Goal: Information Seeking & Learning: Learn about a topic

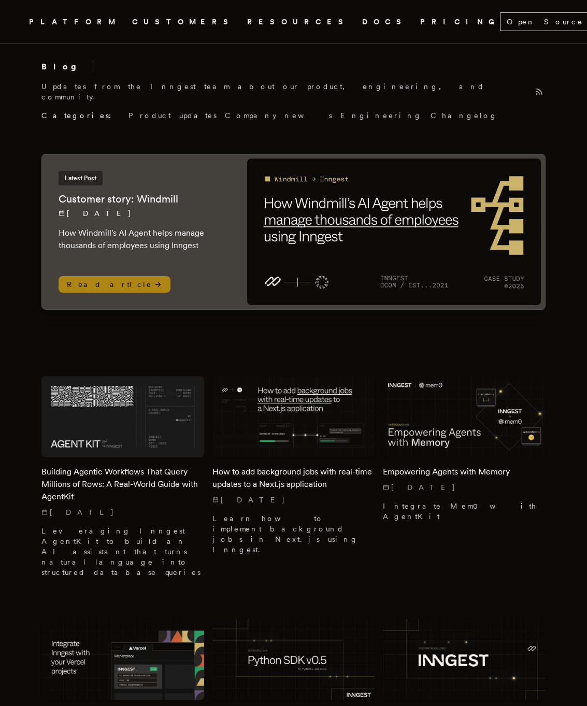
click at [96, 276] on span "Read article" at bounding box center [115, 284] width 112 height 17
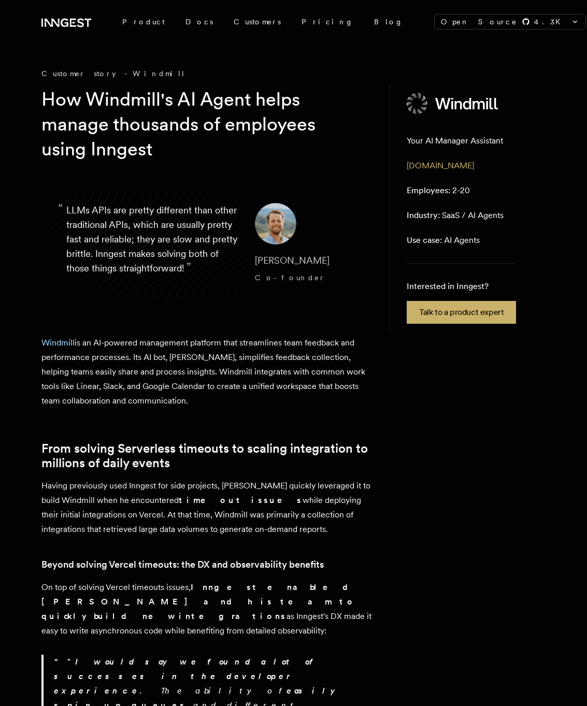
scroll to position [7, 0]
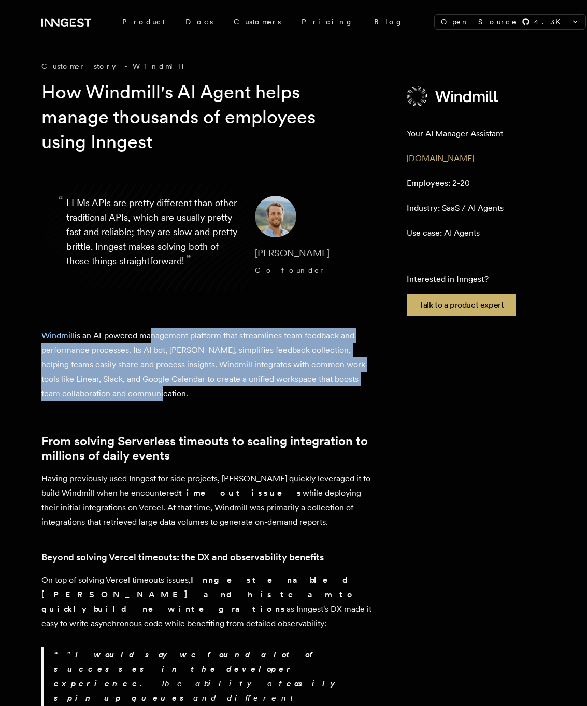
drag, startPoint x: 149, startPoint y: 341, endPoint x: 154, endPoint y: 387, distance: 46.9
click at [154, 387] on p "Windmill is an AI-powered management platform that streamlines team feedback an…" at bounding box center [206, 364] width 331 height 72
drag, startPoint x: 129, startPoint y: 377, endPoint x: 125, endPoint y: 333, distance: 44.2
click at [125, 333] on p "Windmill is an AI-powered management platform that streamlines team feedback an…" at bounding box center [206, 364] width 331 height 72
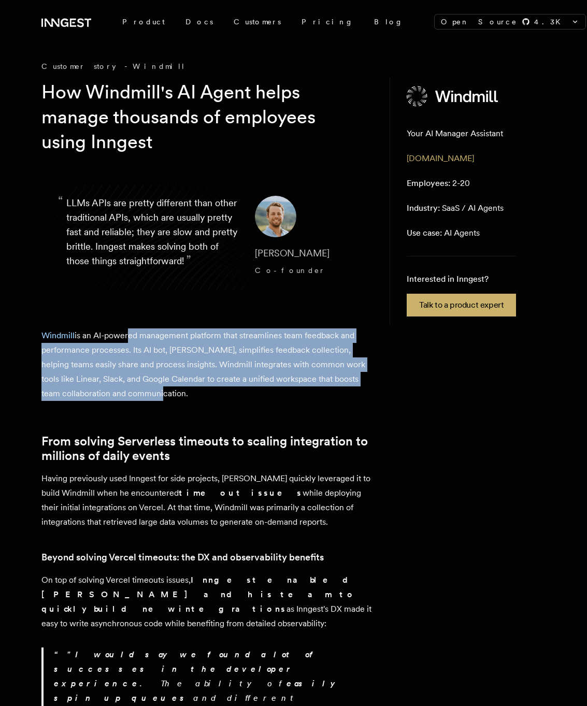
click at [125, 333] on p "Windmill is an AI-powered management platform that streamlines team feedback an…" at bounding box center [206, 364] width 331 height 72
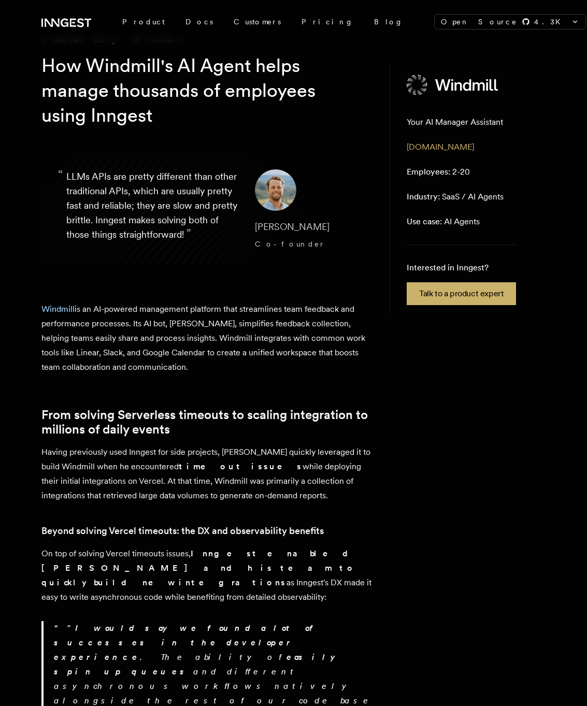
scroll to position [35, 0]
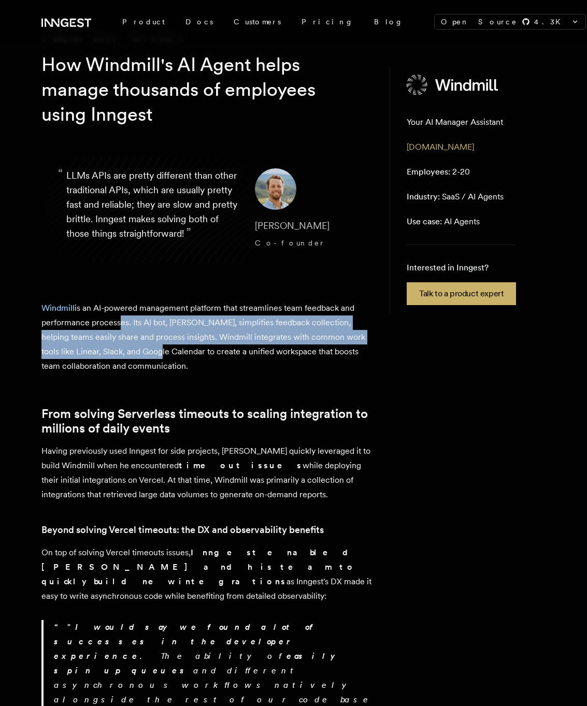
drag, startPoint x: 114, startPoint y: 322, endPoint x: 129, endPoint y: 357, distance: 37.6
click at [129, 357] on p "Windmill is an AI-powered management platform that streamlines team feedback an…" at bounding box center [206, 337] width 331 height 72
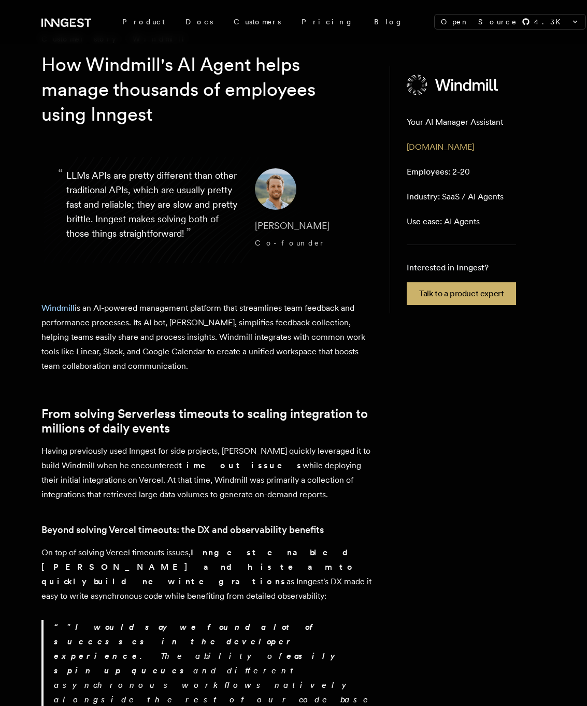
click at [129, 364] on p "Windmill is an AI-powered management platform that streamlines team feedback an…" at bounding box center [206, 337] width 331 height 72
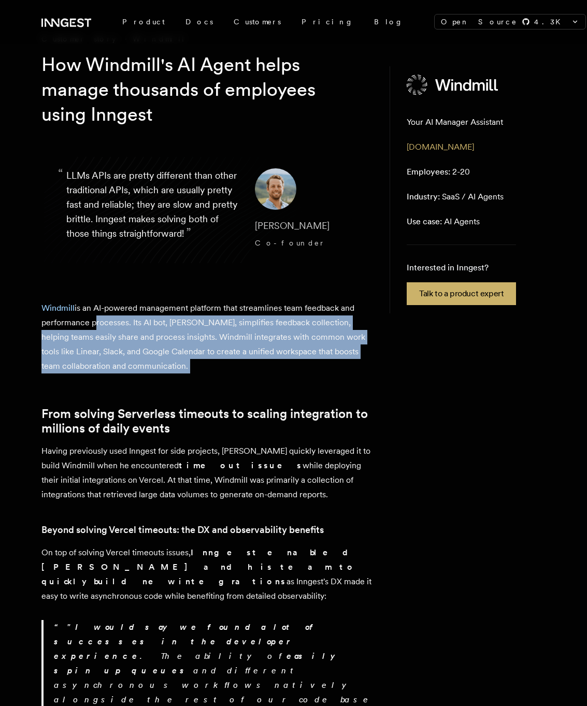
drag, startPoint x: 129, startPoint y: 364, endPoint x: 122, endPoint y: 328, distance: 35.9
click at [122, 328] on p "Windmill is an AI-powered management platform that streamlines team feedback an…" at bounding box center [206, 337] width 331 height 72
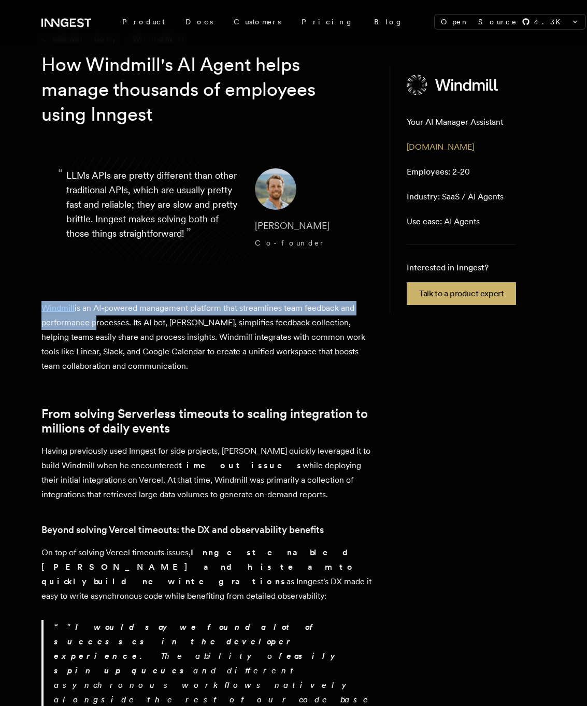
click at [122, 328] on p "Windmill is an AI-powered management platform that streamlines team feedback an…" at bounding box center [206, 337] width 331 height 72
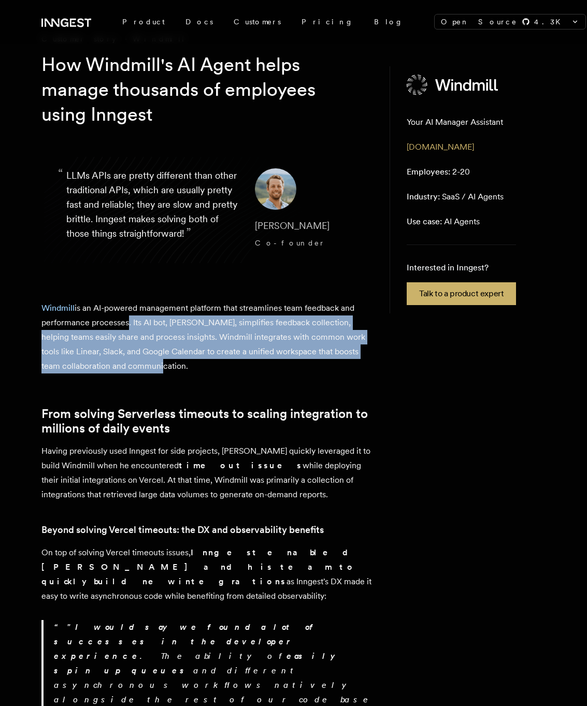
drag, startPoint x: 122, startPoint y: 326, endPoint x: 121, endPoint y: 361, distance: 35.2
click at [122, 361] on p "Windmill is an AI-powered management platform that streamlines team feedback an…" at bounding box center [206, 337] width 331 height 72
click at [121, 361] on p "Windmill is an AI-powered management platform that streamlines team feedback an…" at bounding box center [206, 337] width 331 height 72
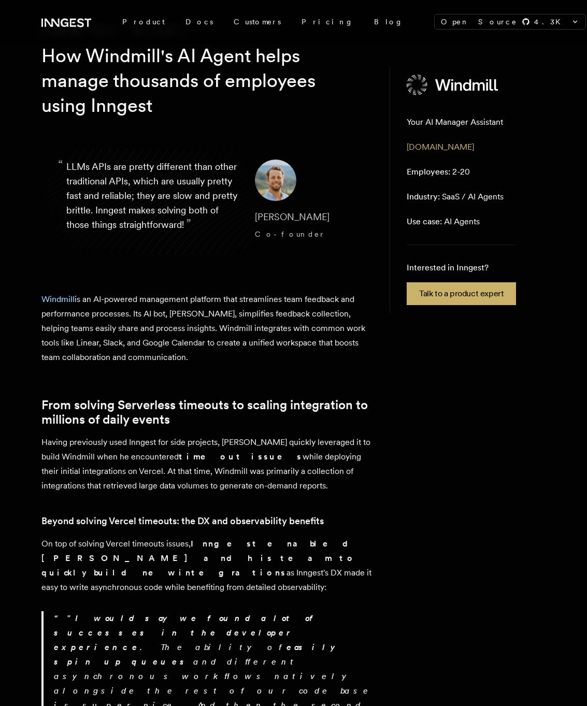
scroll to position [48, 0]
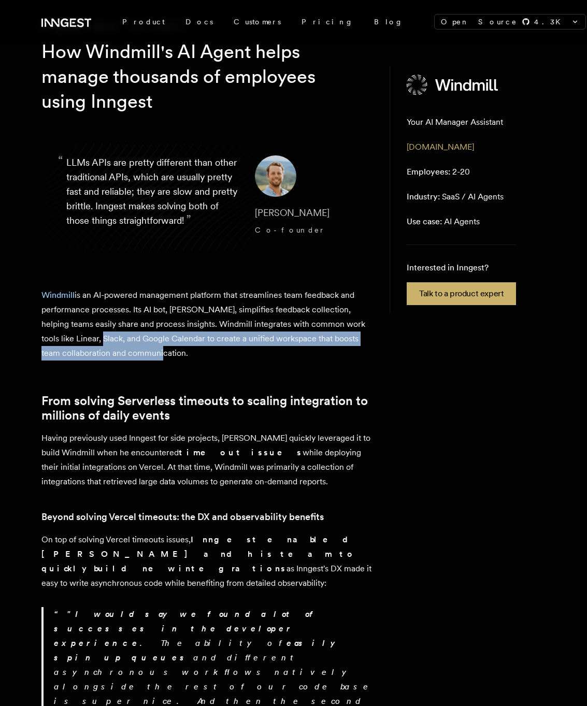
drag, startPoint x: 65, startPoint y: 338, endPoint x: 121, endPoint y: 349, distance: 56.5
click at [121, 349] on p "Windmill is an AI-powered management platform that streamlines team feedback an…" at bounding box center [206, 324] width 331 height 72
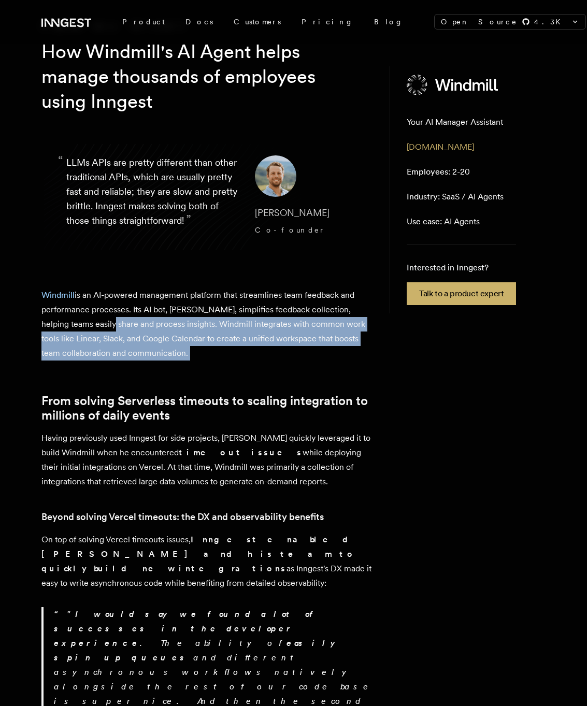
drag, startPoint x: 121, startPoint y: 349, endPoint x: 92, endPoint y: 321, distance: 39.9
click at [92, 321] on p "Windmill is an AI-powered management platform that streamlines team feedback an…" at bounding box center [206, 324] width 331 height 72
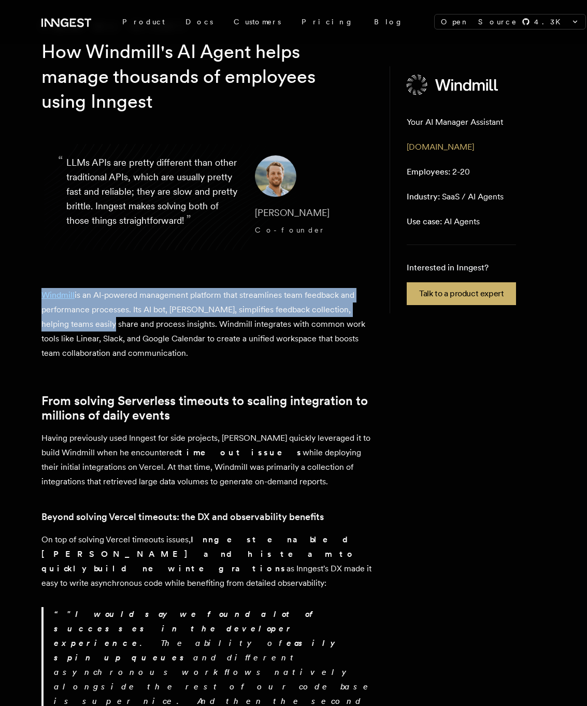
click at [111, 337] on p "Windmill is an AI-powered management platform that streamlines team feedback an…" at bounding box center [206, 324] width 331 height 72
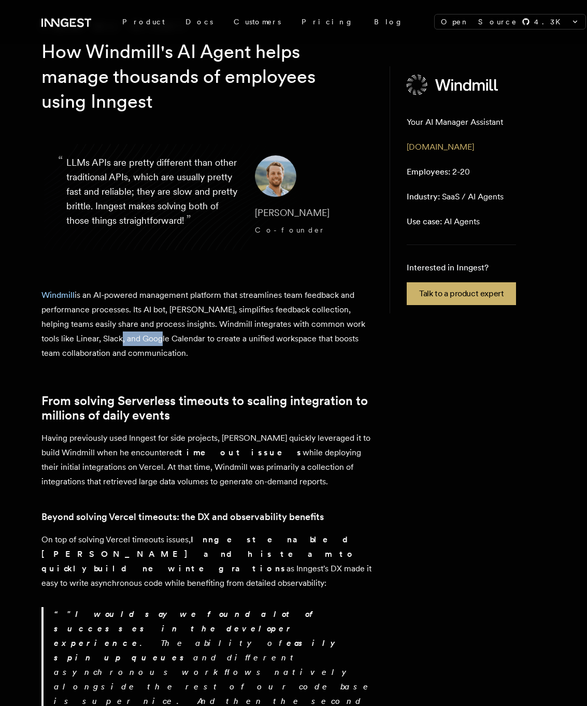
drag, startPoint x: 93, startPoint y: 335, endPoint x: 128, endPoint y: 345, distance: 36.9
click at [128, 345] on p "Windmill is an AI-powered management platform that streamlines team feedback an…" at bounding box center [206, 324] width 331 height 72
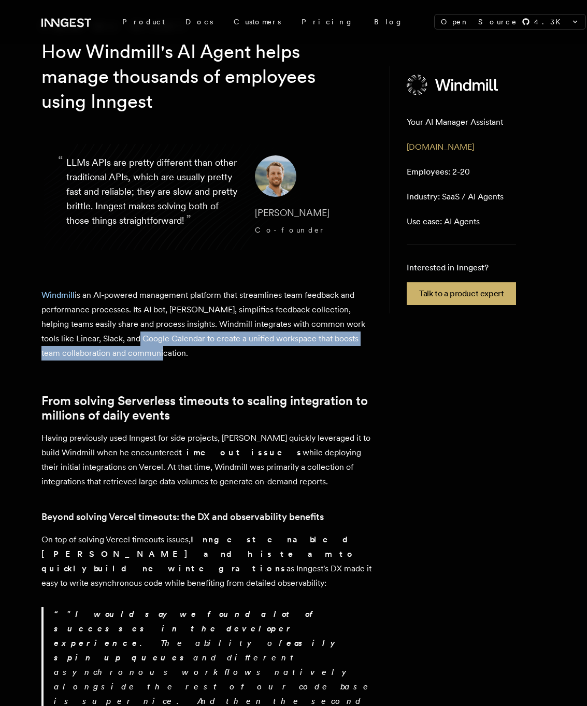
drag, startPoint x: 119, startPoint y: 351, endPoint x: 107, endPoint y: 341, distance: 14.7
click at [107, 341] on p "Windmill is an AI-powered management platform that streamlines team feedback an…" at bounding box center [206, 324] width 331 height 72
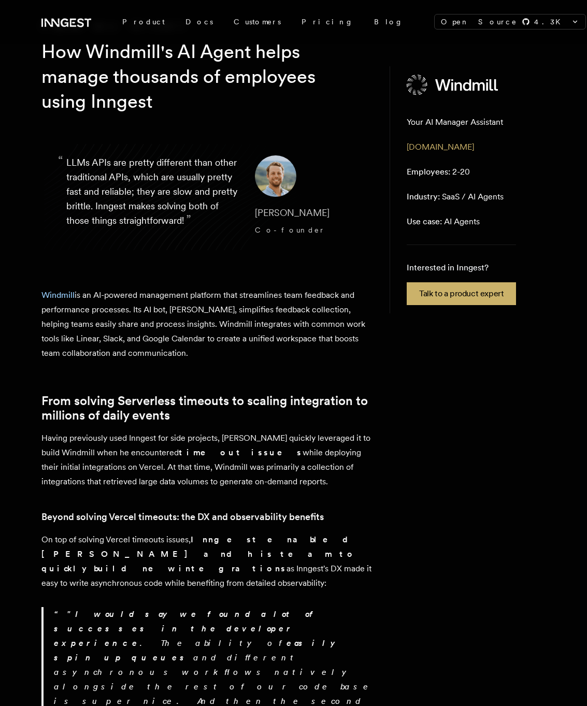
click at [107, 341] on p "Windmill is an AI-powered management platform that streamlines team feedback an…" at bounding box center [206, 324] width 331 height 72
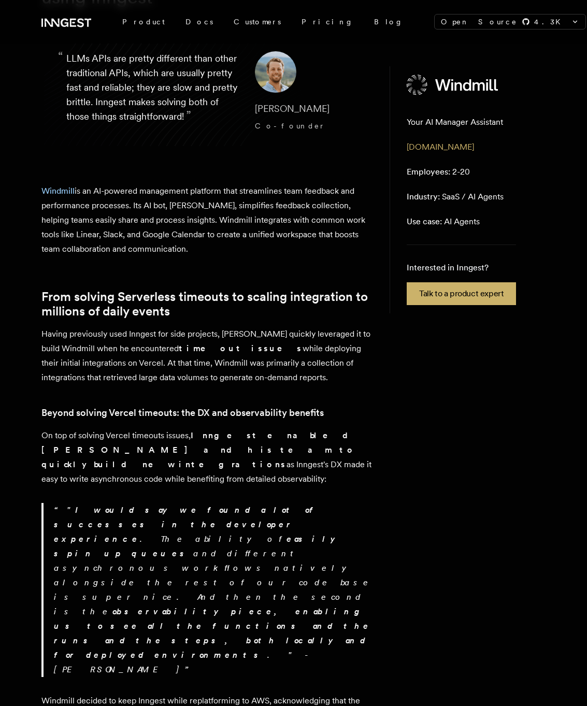
scroll to position [153, 0]
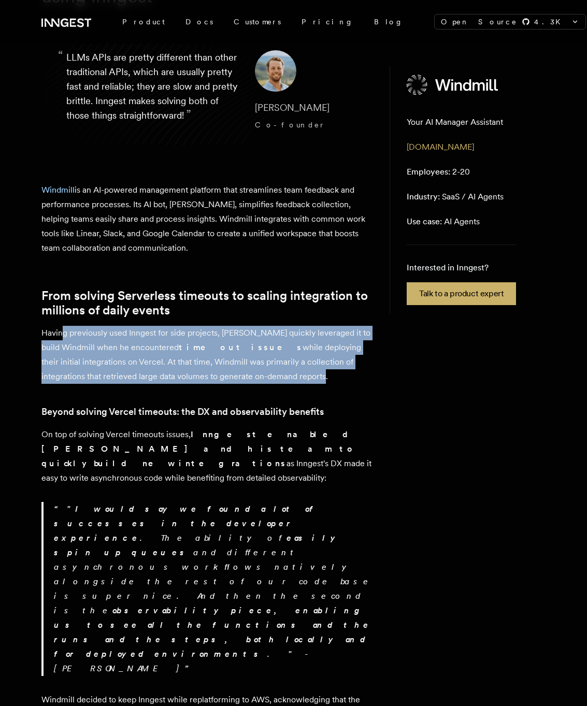
drag, startPoint x: 61, startPoint y: 331, endPoint x: 205, endPoint y: 377, distance: 151.2
click at [205, 377] on p "Having previously used Inngest for side projects, Max Shaw quickly leveraged it…" at bounding box center [206, 355] width 331 height 58
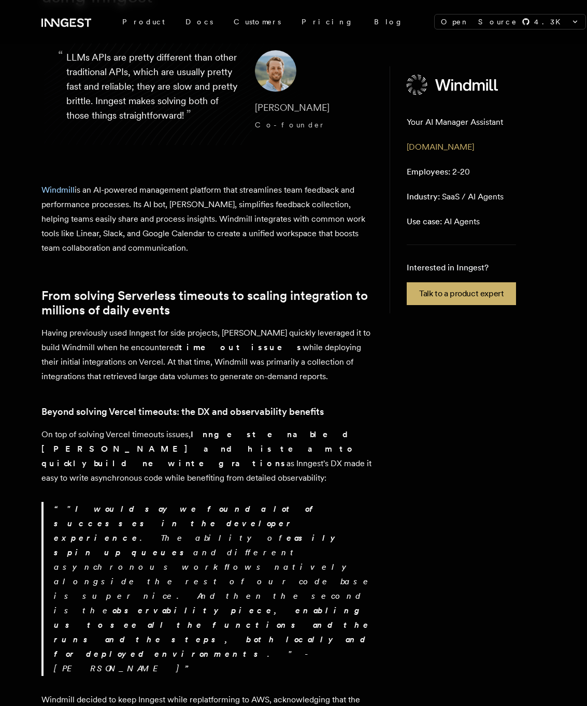
click at [217, 381] on p "Having previously used Inngest for side projects, Max Shaw quickly leveraged it…" at bounding box center [206, 355] width 331 height 58
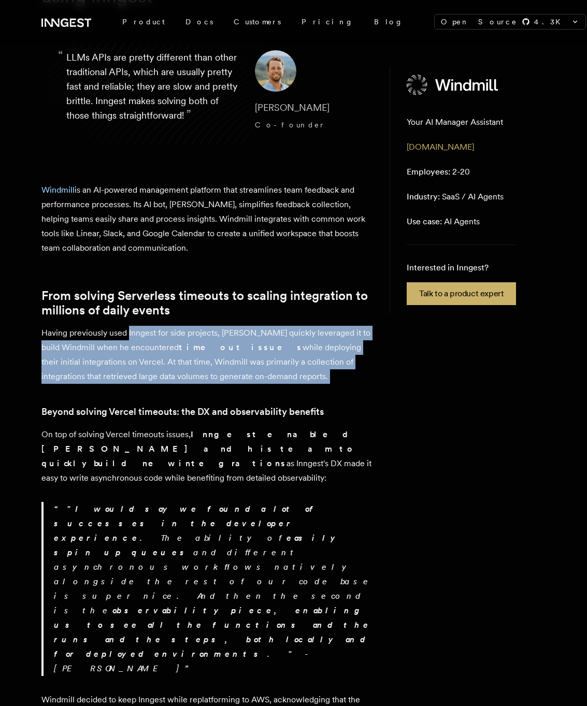
drag, startPoint x: 217, startPoint y: 381, endPoint x: 131, endPoint y: 339, distance: 95.6
click at [128, 339] on p "Having previously used Inngest for side projects, Max Shaw quickly leveraged it…" at bounding box center [206, 355] width 331 height 58
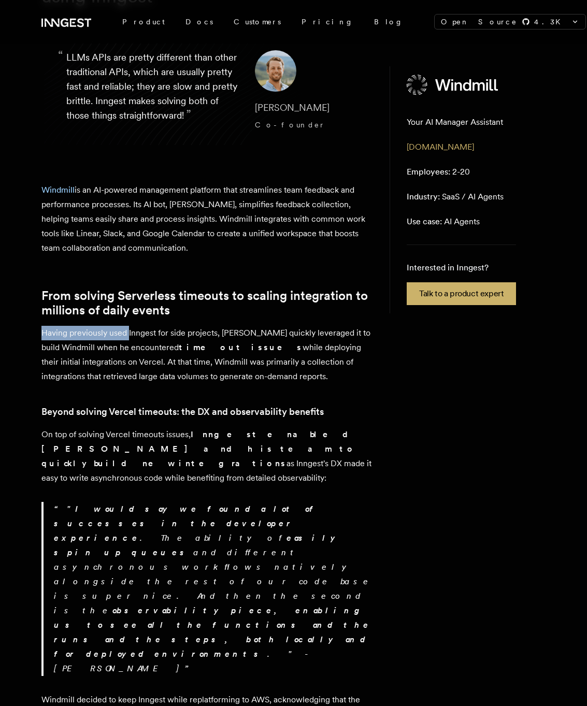
click at [131, 339] on p "Having previously used Inngest for side projects, Max Shaw quickly leveraged it…" at bounding box center [206, 355] width 331 height 58
drag, startPoint x: 42, startPoint y: 437, endPoint x: 200, endPoint y: 469, distance: 161.8
click at [200, 469] on p "On top of solving Vercel timeouts issues, Inngest enabled Max and his team to q…" at bounding box center [206, 456] width 331 height 58
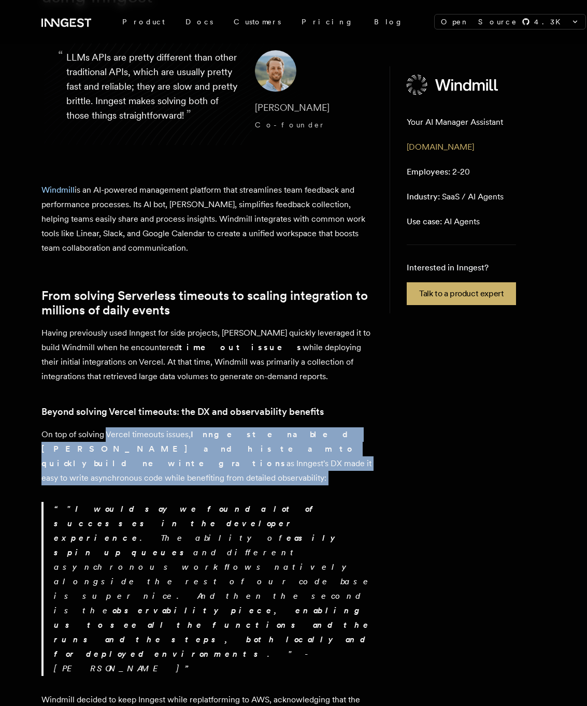
drag, startPoint x: 200, startPoint y: 469, endPoint x: 107, endPoint y: 436, distance: 98.9
click at [107, 436] on p "On top of solving Vercel timeouts issues, Inngest enabled Max and his team to q…" at bounding box center [206, 456] width 331 height 58
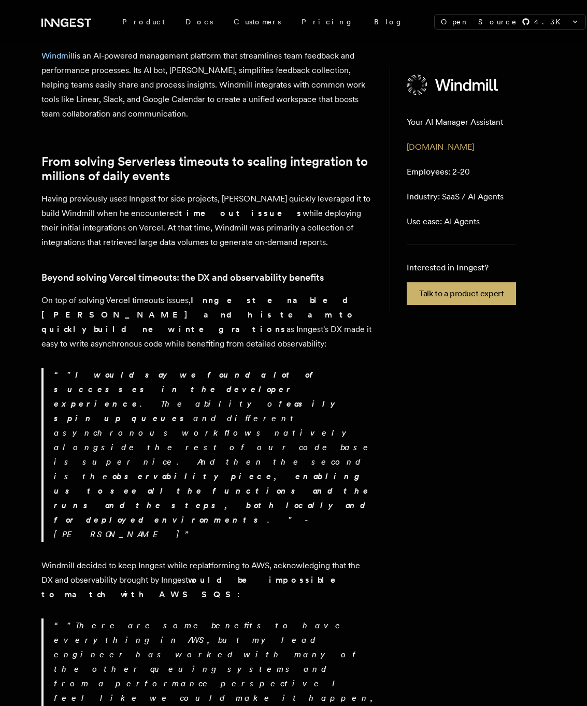
scroll to position [291, 0]
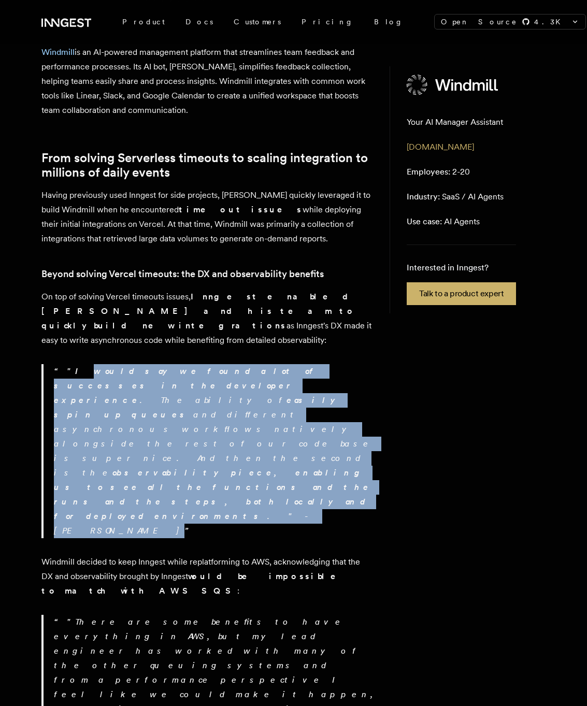
drag, startPoint x: 65, startPoint y: 356, endPoint x: 193, endPoint y: 424, distance: 145.2
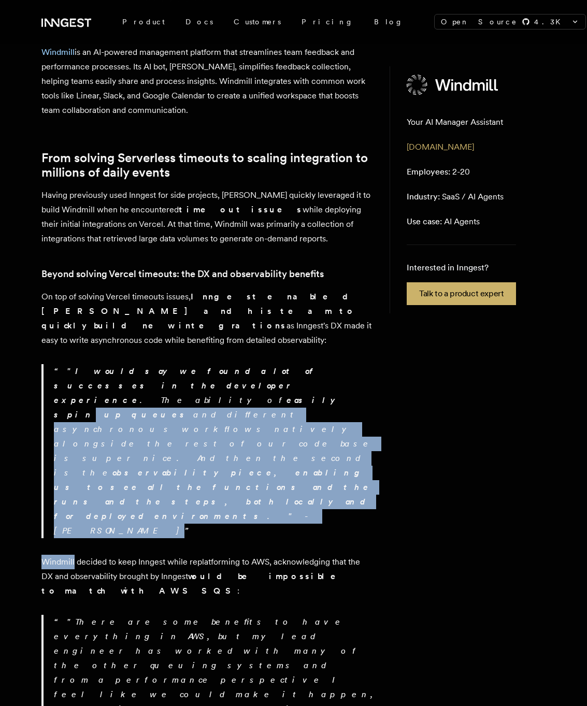
drag, startPoint x: 205, startPoint y: 422, endPoint x: 91, endPoint y: 365, distance: 127.6
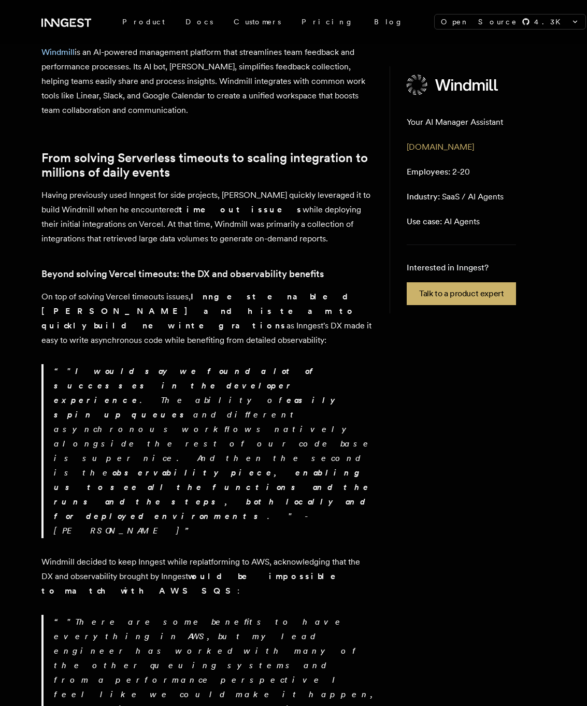
click at [91, 365] on p "" I would say we found a lot of successes in the developer experience . The abi…" at bounding box center [213, 451] width 319 height 174
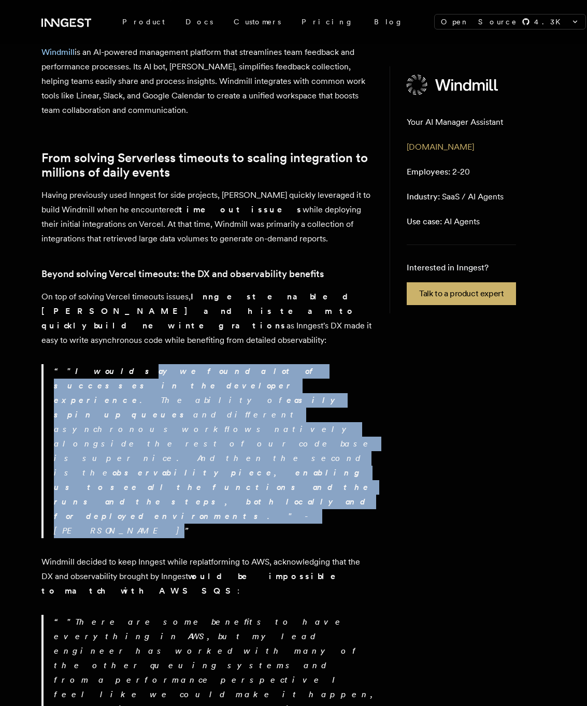
drag, startPoint x: 93, startPoint y: 357, endPoint x: 228, endPoint y: 426, distance: 151.2
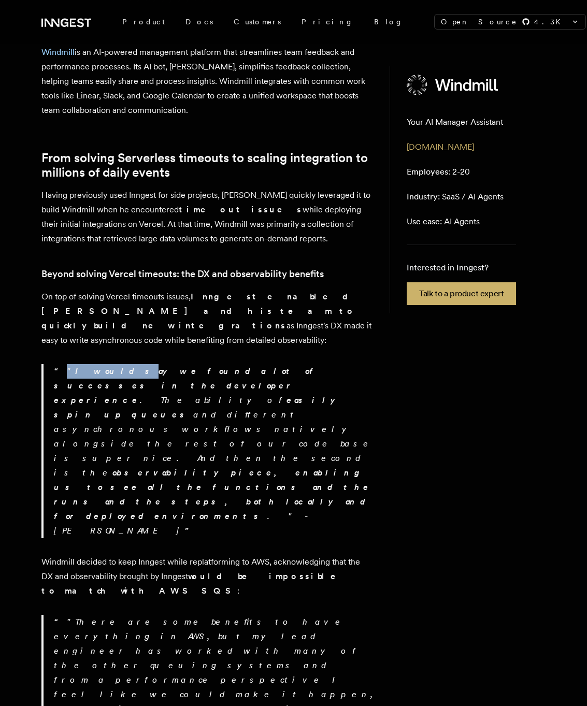
click at [221, 411] on p "" I would say we found a lot of successes in the developer experience . The abi…" at bounding box center [213, 451] width 319 height 174
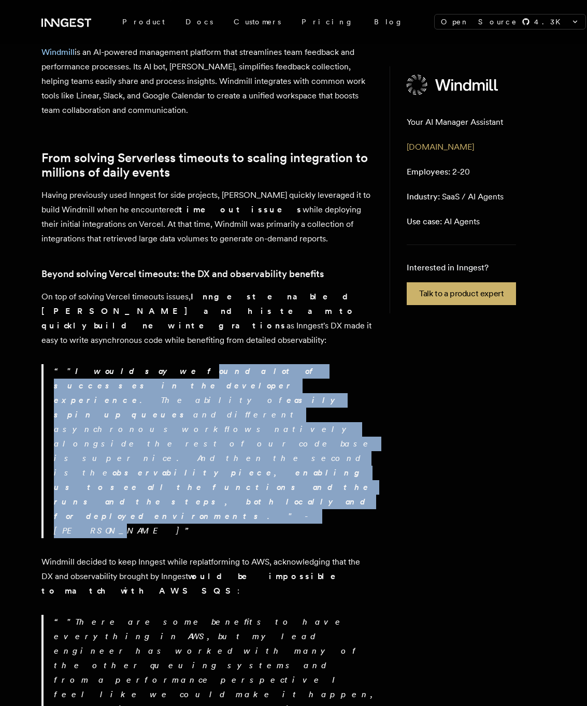
drag, startPoint x: 208, startPoint y: 415, endPoint x: 120, endPoint y: 361, distance: 103.4
click at [120, 364] on p "" I would say we found a lot of successes in the developer experience . The abi…" at bounding box center [213, 451] width 319 height 174
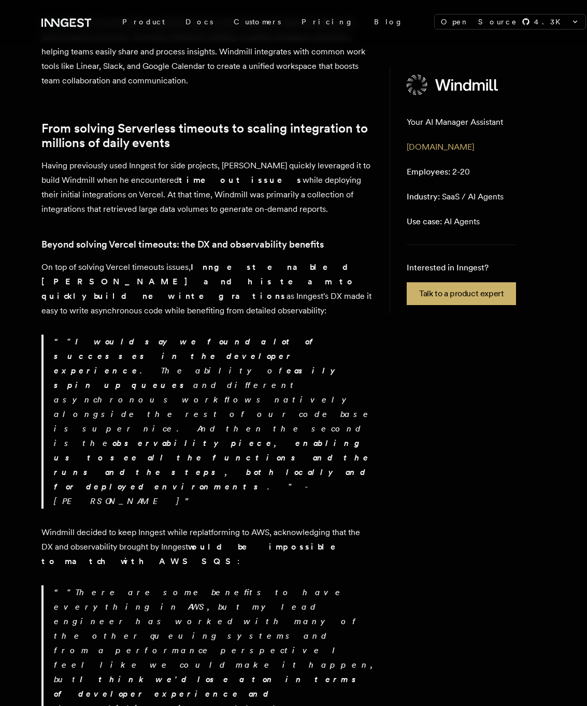
scroll to position [321, 0]
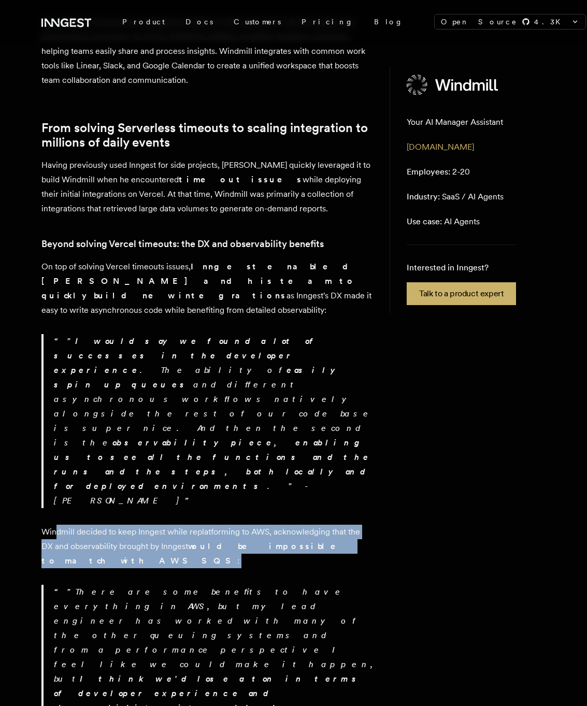
drag, startPoint x: 56, startPoint y: 412, endPoint x: 256, endPoint y: 442, distance: 202.6
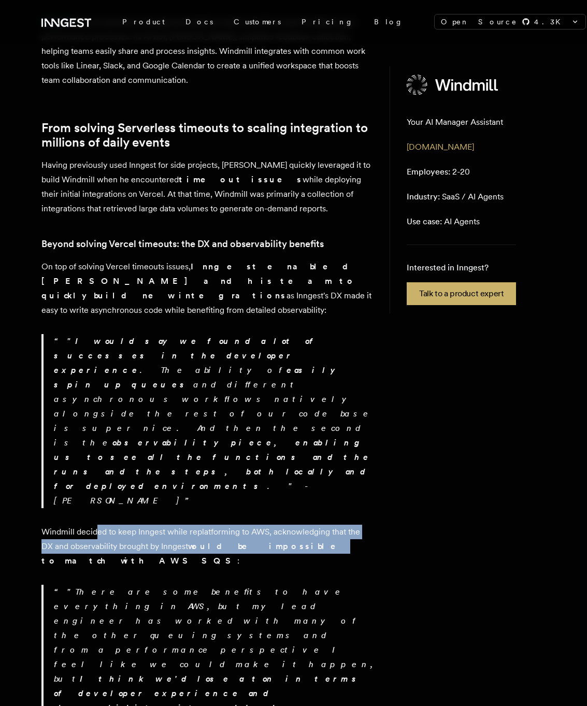
drag, startPoint x: 95, startPoint y: 419, endPoint x: 269, endPoint y: 424, distance: 174.1
click at [269, 525] on p "Windmill decided to keep Inngest while replatforming to AWS, acknowledging that…" at bounding box center [206, 546] width 331 height 43
drag, startPoint x: 265, startPoint y: 425, endPoint x: 162, endPoint y: 422, distance: 103.6
click at [162, 525] on p "Windmill decided to keep Inngest while replatforming to AWS, acknowledging that…" at bounding box center [206, 546] width 331 height 43
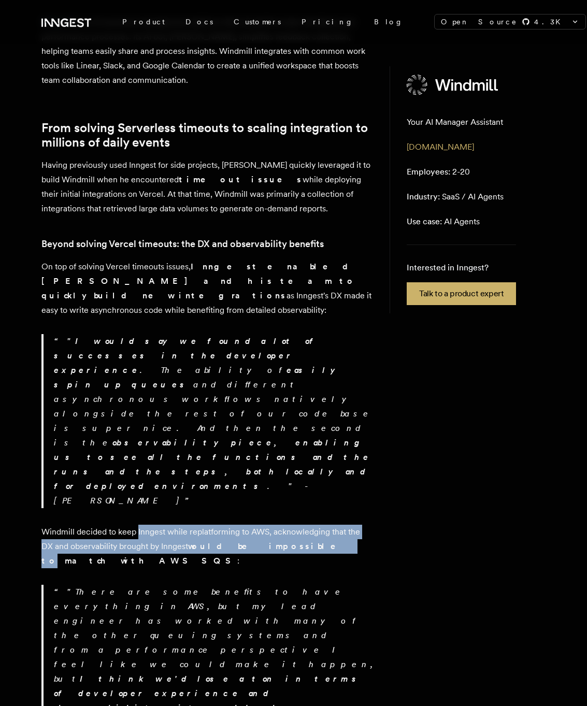
click at [162, 525] on p "Windmill decided to keep Inngest while replatforming to AWS, acknowledging that…" at bounding box center [206, 546] width 331 height 43
drag, startPoint x: 152, startPoint y: 416, endPoint x: 306, endPoint y: 449, distance: 157.2
click at [314, 541] on strong "would be impossible to match with AWS SQS" at bounding box center [195, 553] width 309 height 24
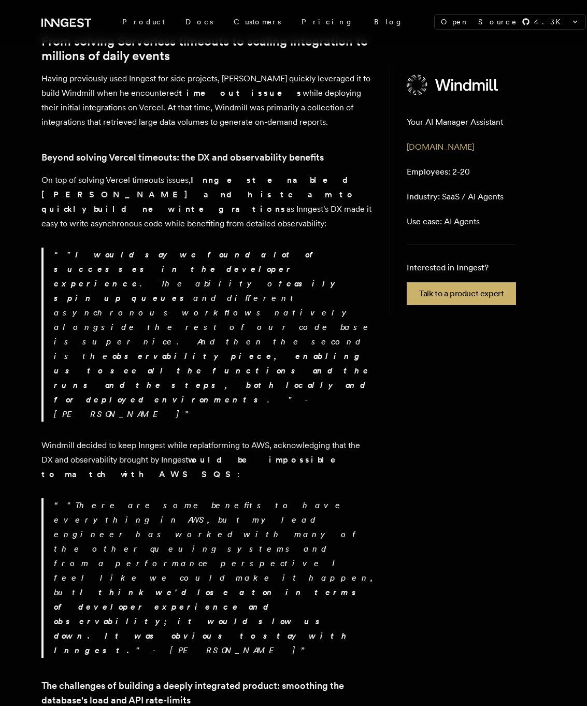
scroll to position [411, 0]
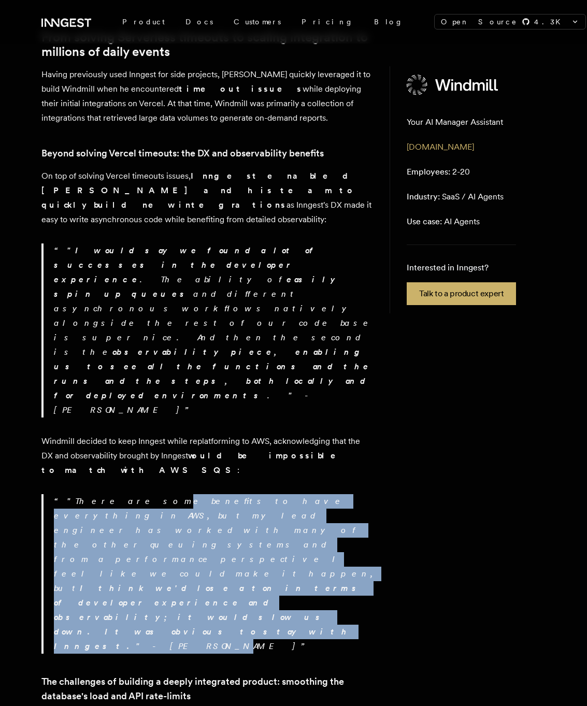
drag, startPoint x: 115, startPoint y: 366, endPoint x: 161, endPoint y: 425, distance: 74.9
click at [161, 494] on p ""There are some benefits to have everything in AWS, but my lead engineer has wo…" at bounding box center [213, 573] width 319 height 159
drag, startPoint x: 154, startPoint y: 426, endPoint x: 73, endPoint y: 376, distance: 94.9
click at [72, 494] on p ""There are some benefits to have everything in AWS, but my lead engineer has wo…" at bounding box center [213, 573] width 319 height 159
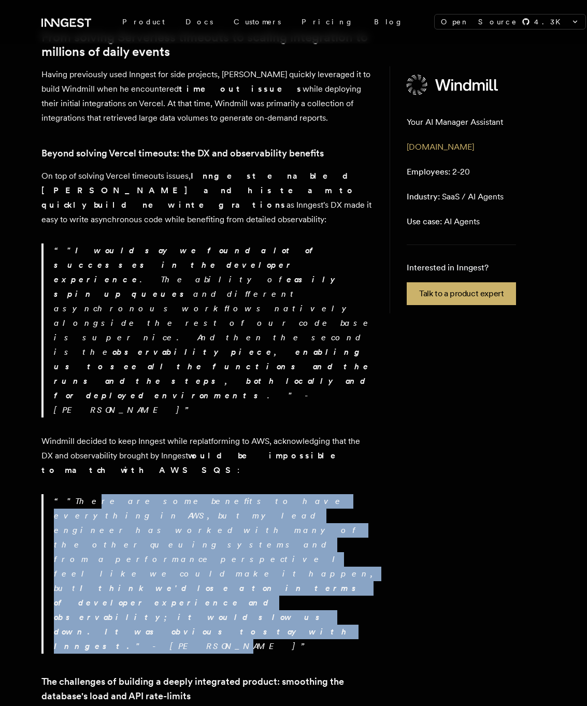
click at [73, 494] on p ""There are some benefits to have everything in AWS, but my lead engineer has wo…" at bounding box center [213, 573] width 319 height 159
drag, startPoint x: 63, startPoint y: 373, endPoint x: 167, endPoint y: 433, distance: 120.2
click at [167, 494] on p ""There are some benefits to have everything in AWS, but my lead engineer has wo…" at bounding box center [213, 573] width 319 height 159
click at [155, 494] on p ""There are some benefits to have everything in AWS, but my lead engineer has wo…" at bounding box center [213, 573] width 319 height 159
drag, startPoint x: 149, startPoint y: 428, endPoint x: 65, endPoint y: 369, distance: 103.3
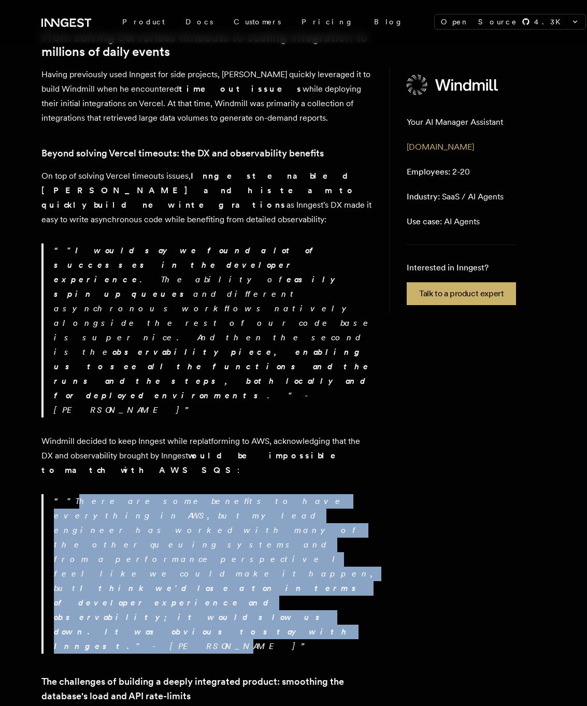
click at [65, 494] on p ""There are some benefits to have everything in AWS, but my lead engineer has wo…" at bounding box center [213, 573] width 319 height 159
drag, startPoint x: 65, startPoint y: 369, endPoint x: 149, endPoint y: 429, distance: 103.5
click at [149, 494] on p ""There are some benefits to have everything in AWS, but my lead engineer has wo…" at bounding box center [213, 573] width 319 height 159
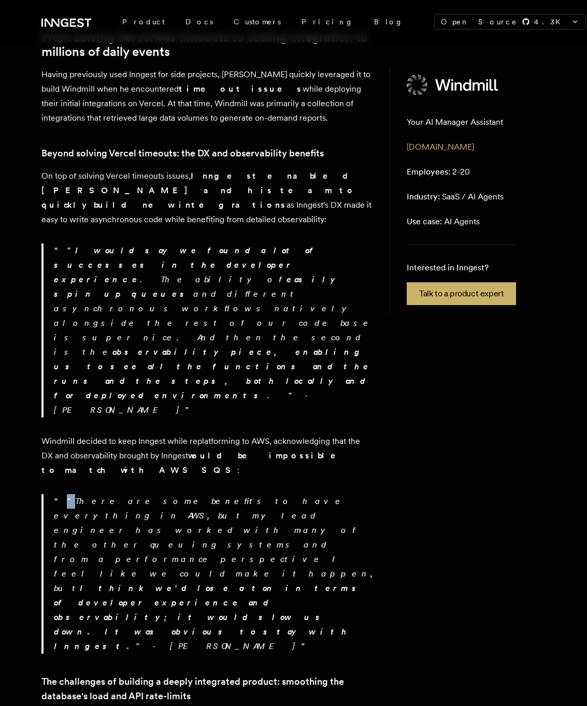
click at [149, 494] on p ""There are some benefits to have everything in AWS, but my lead engineer has wo…" at bounding box center [213, 573] width 319 height 159
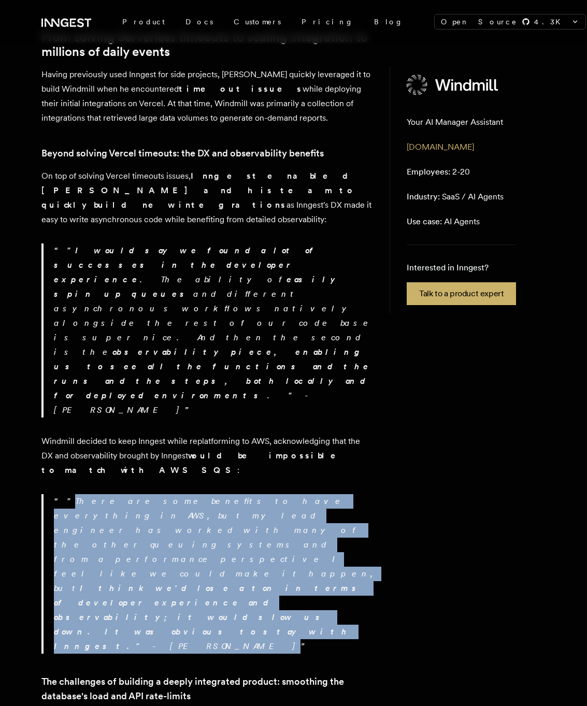
drag, startPoint x: 149, startPoint y: 429, endPoint x: 54, endPoint y: 366, distance: 114.2
click at [54, 494] on p ""There are some benefits to have everything in AWS, but my lead engineer has wo…" at bounding box center [213, 573] width 319 height 159
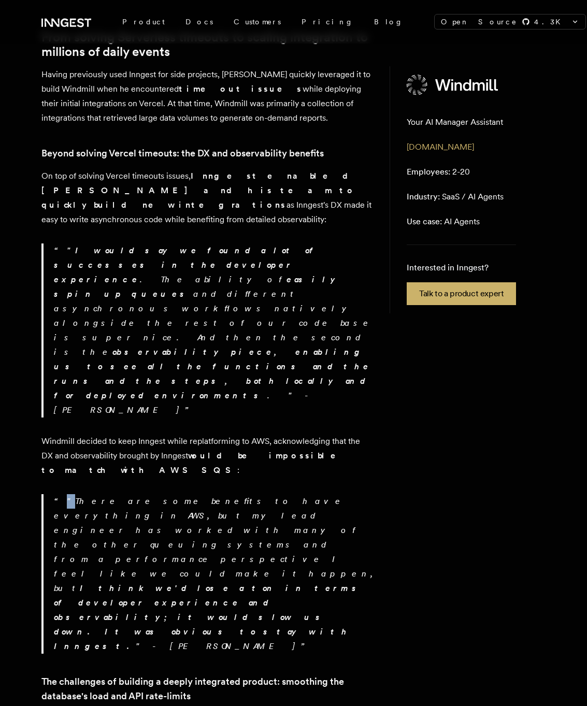
click at [54, 494] on p ""There are some benefits to have everything in AWS, but my lead engineer has wo…" at bounding box center [213, 573] width 319 height 159
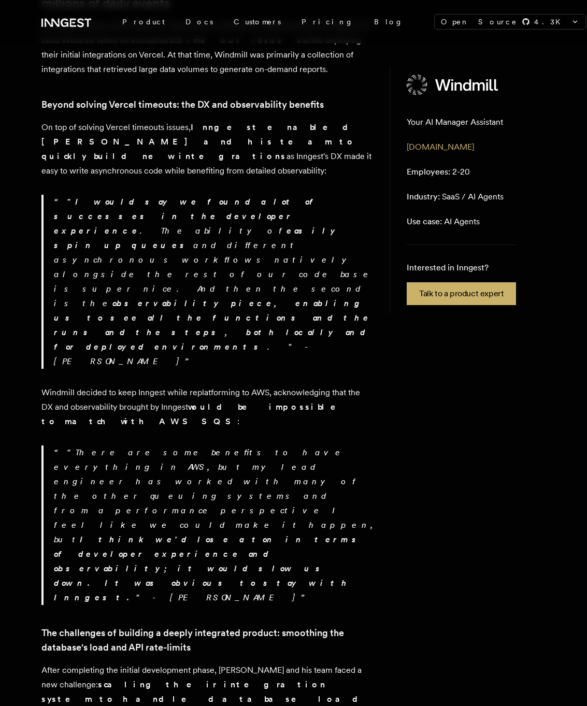
scroll to position [470, 0]
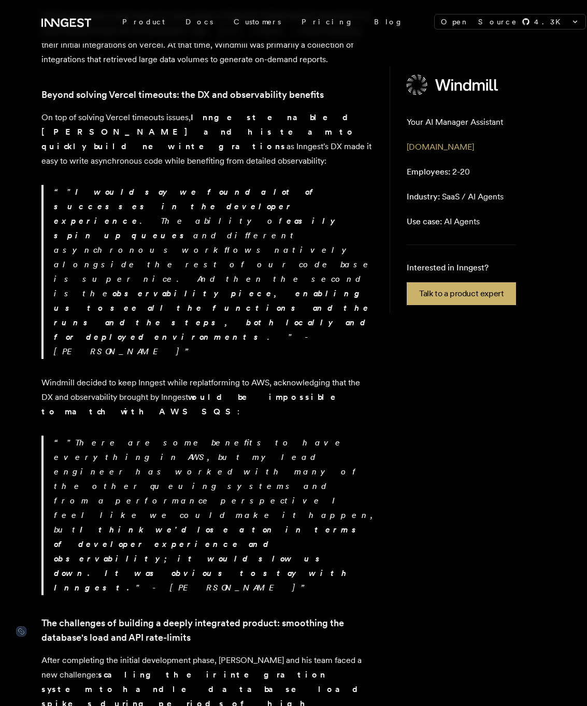
drag, startPoint x: 60, startPoint y: 405, endPoint x: 74, endPoint y: 435, distance: 33.4
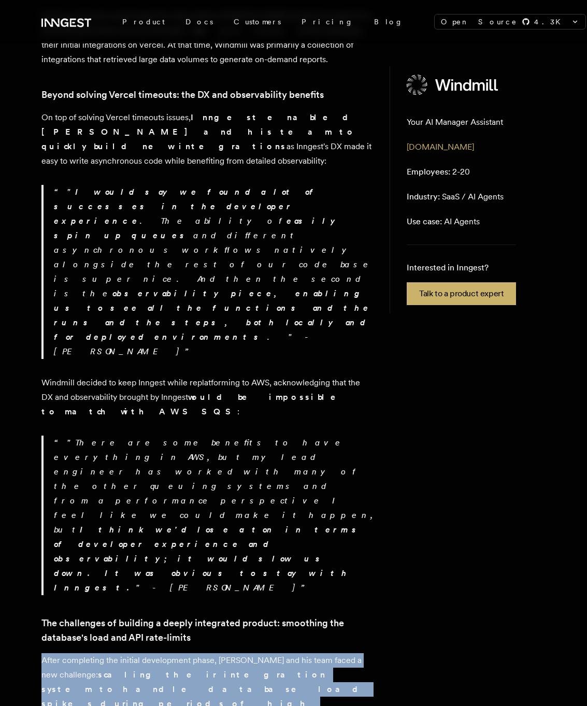
drag, startPoint x: 43, startPoint y: 442, endPoint x: 75, endPoint y: 468, distance: 40.8
click at [75, 653] on p "After completing the initial development phase, Max and his team faced a new ch…" at bounding box center [206, 689] width 331 height 72
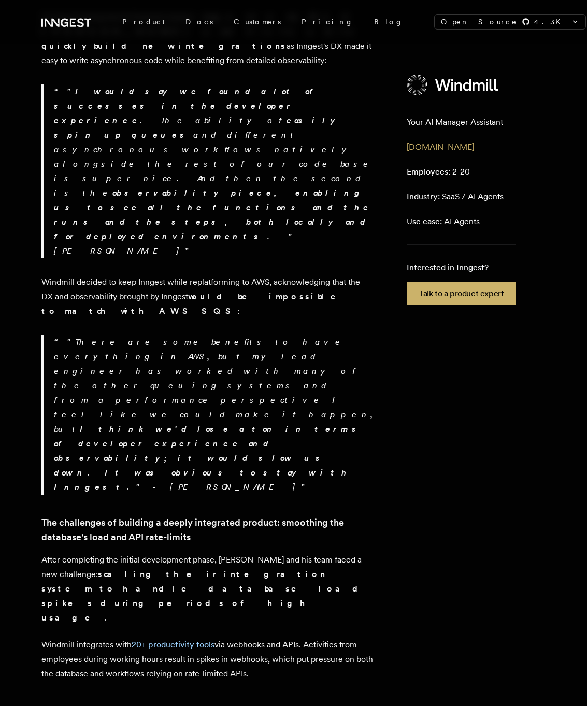
scroll to position [576, 0]
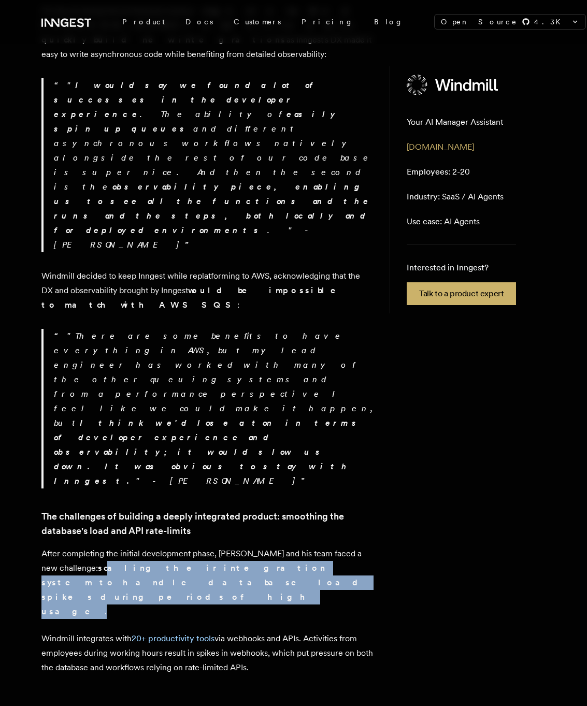
drag, startPoint x: 71, startPoint y: 368, endPoint x: 52, endPoint y: 351, distance: 26.1
click at [52, 546] on p "After completing the initial development phase, Max and his team faced a new ch…" at bounding box center [206, 582] width 331 height 72
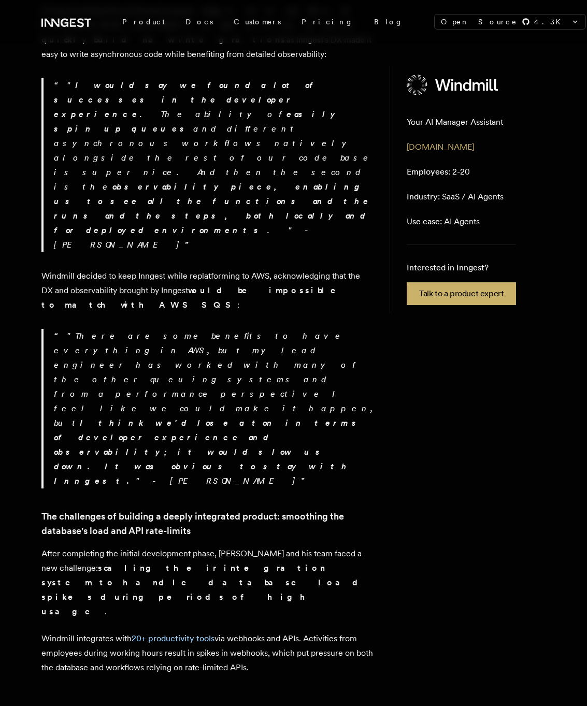
click at [72, 631] on p "Windmill integrates with 20+ productivity tools via webhooks and APIs. Activiti…" at bounding box center [206, 652] width 331 height 43
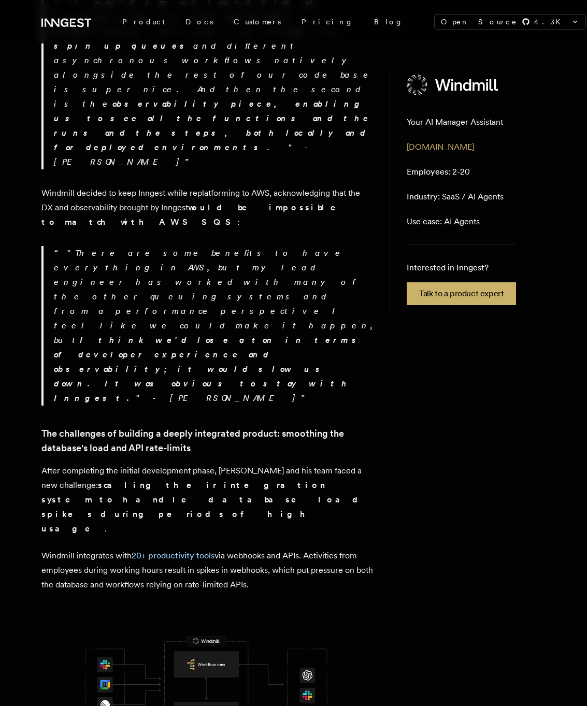
scroll to position [660, 0]
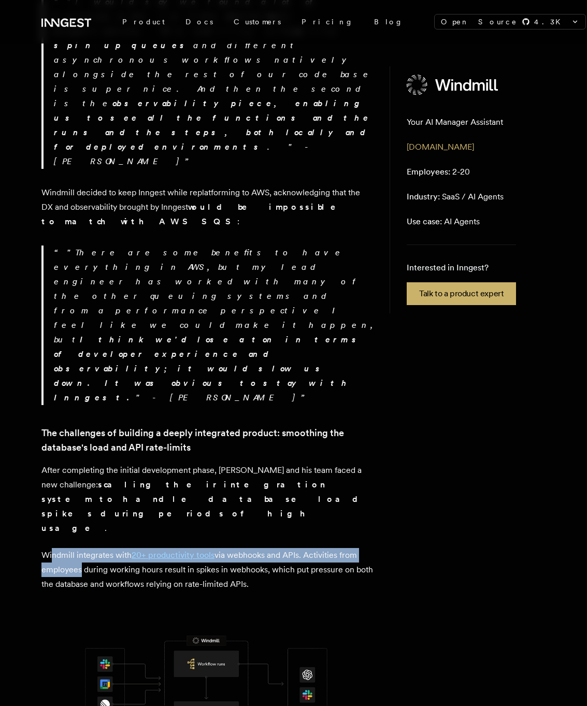
drag, startPoint x: 51, startPoint y: 313, endPoint x: 76, endPoint y: 329, distance: 28.9
click at [76, 548] on p "Windmill integrates with 20+ productivity tools via webhooks and APIs. Activiti…" at bounding box center [206, 569] width 331 height 43
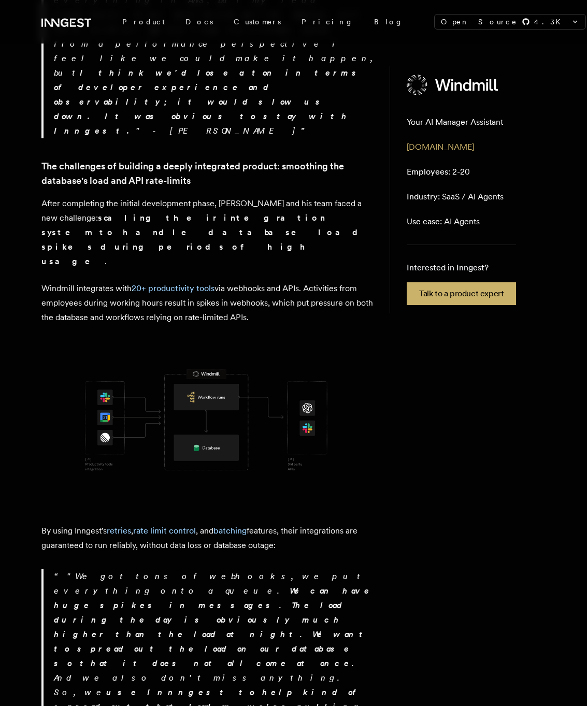
scroll to position [930, 0]
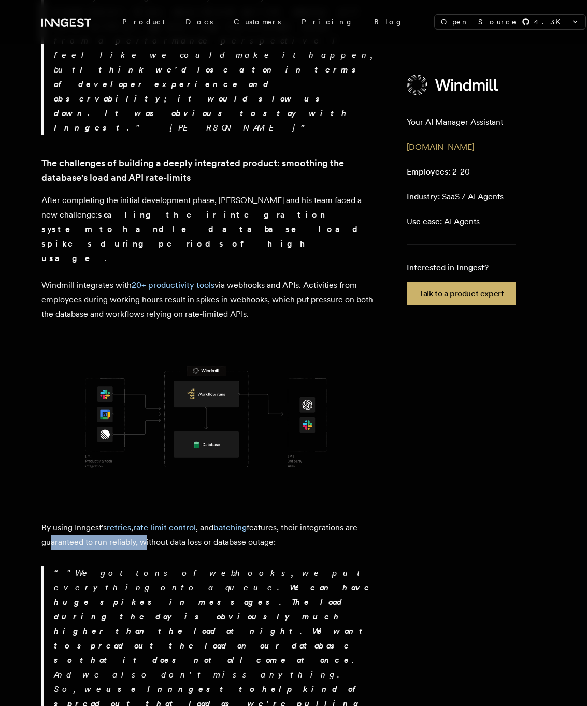
drag, startPoint x: 47, startPoint y: 293, endPoint x: 142, endPoint y: 292, distance: 95.3
click at [142, 520] on p "By using Inngest's retries , rate limit control , and batching features, their …" at bounding box center [206, 534] width 331 height 29
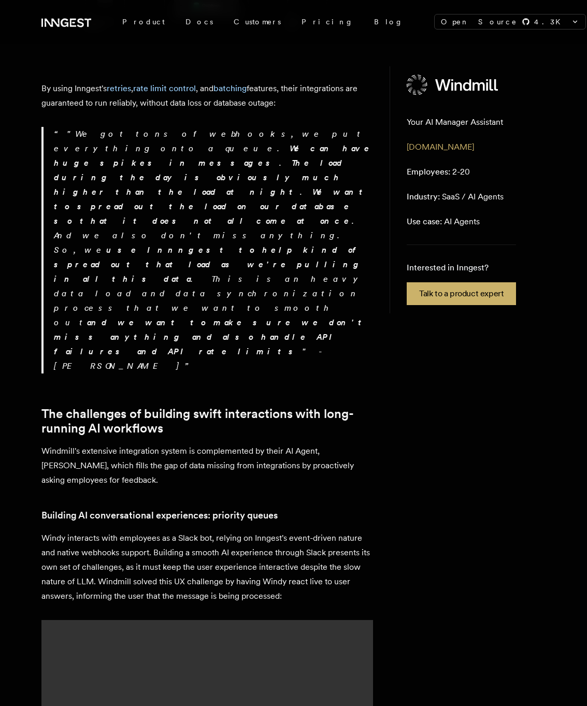
scroll to position [1374, 0]
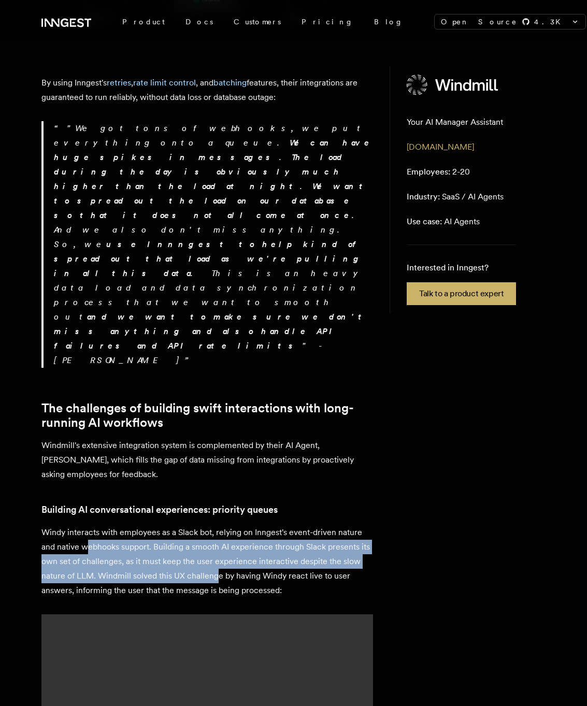
drag, startPoint x: 89, startPoint y: 156, endPoint x: 215, endPoint y: 185, distance: 130.0
click at [215, 525] on p "Windy interacts with employees as a Slack bot, relying on Inngest's event-drive…" at bounding box center [206, 561] width 331 height 72
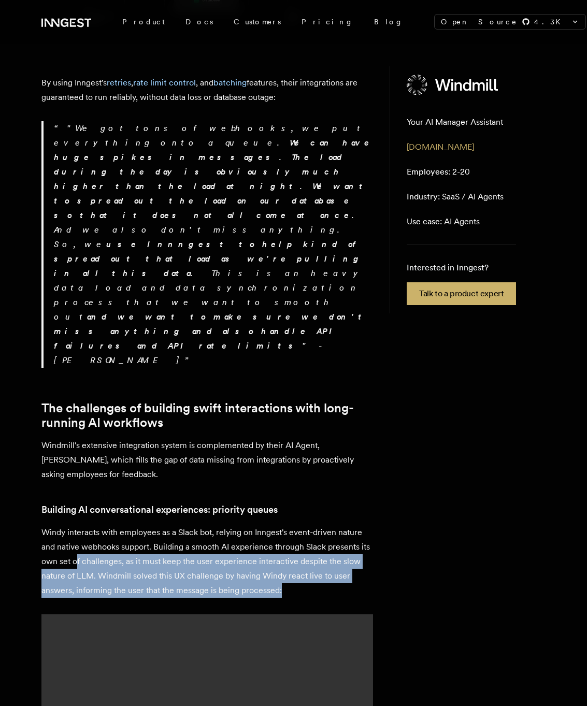
drag, startPoint x: 78, startPoint y: 167, endPoint x: 286, endPoint y: 190, distance: 209.4
click at [286, 525] on p "Windy interacts with employees as a Slack bot, relying on Inngest's event-drive…" at bounding box center [206, 561] width 331 height 72
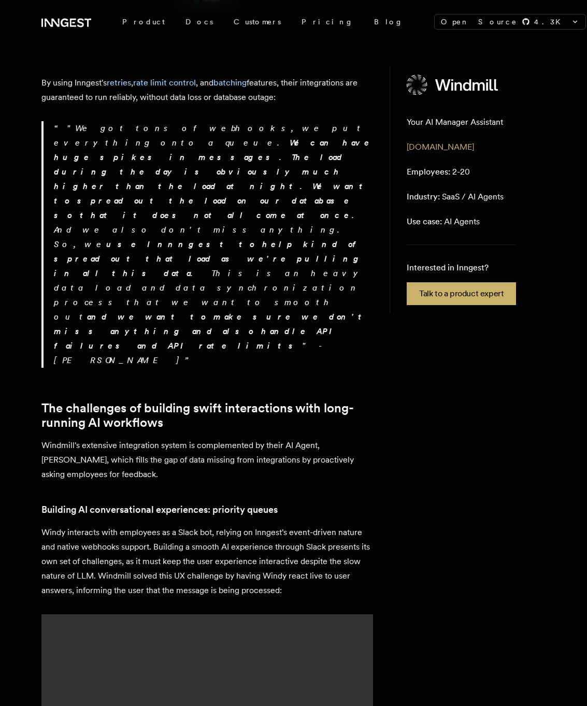
click at [286, 525] on p "Windy interacts with employees as a Slack bot, relying on Inngest's event-drive…" at bounding box center [206, 561] width 331 height 72
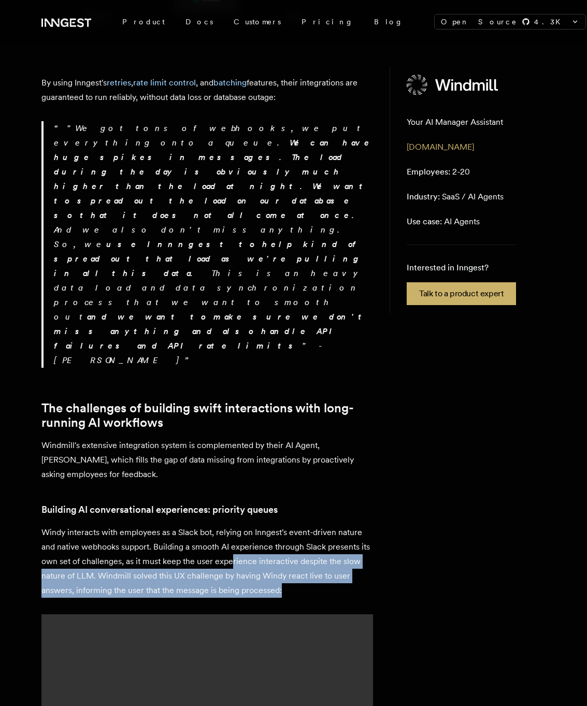
drag, startPoint x: 284, startPoint y: 206, endPoint x: 233, endPoint y: 168, distance: 63.7
click at [233, 168] on div "Windmill is an AI-powered management platform that streamlines team feedback an…" at bounding box center [206, 473] width 331 height 3024
click at [233, 525] on p "Windy interacts with employees as a Slack bot, relying on Inngest's event-drive…" at bounding box center [206, 561] width 331 height 72
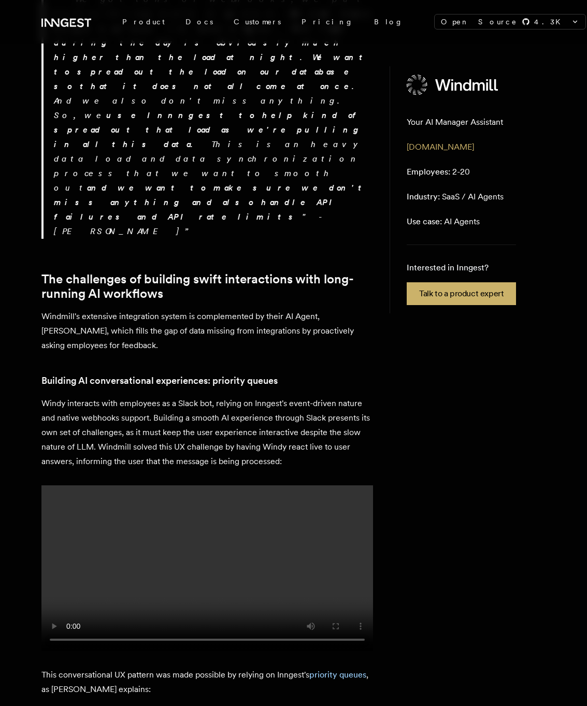
scroll to position [1506, 0]
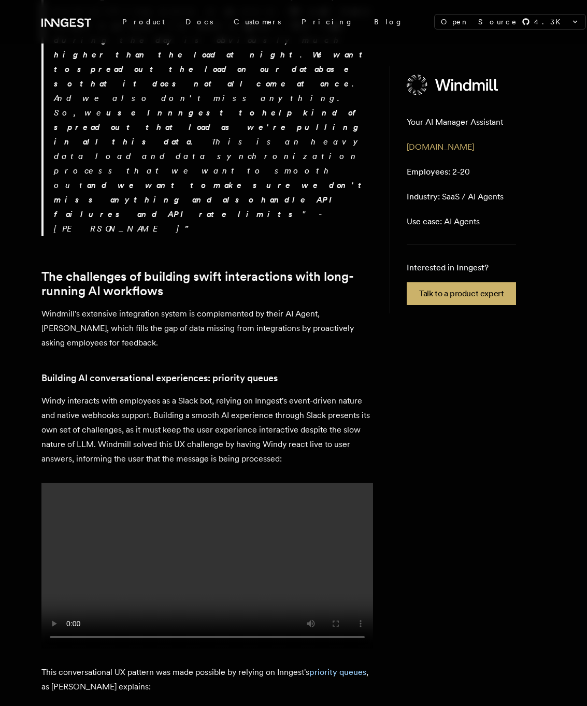
drag, startPoint x: 60, startPoint y: 441, endPoint x: 225, endPoint y: 454, distance: 165.1
drag, startPoint x: 227, startPoint y: 463, endPoint x: 58, endPoint y: 447, distance: 170.1
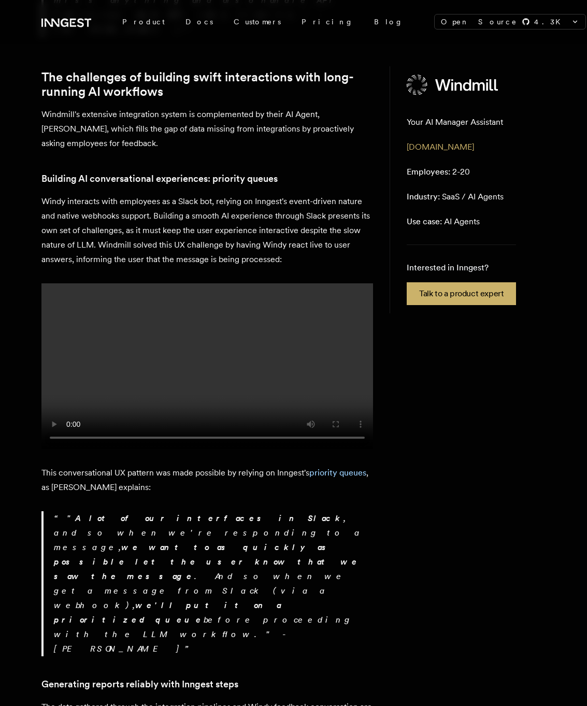
scroll to position [1707, 0]
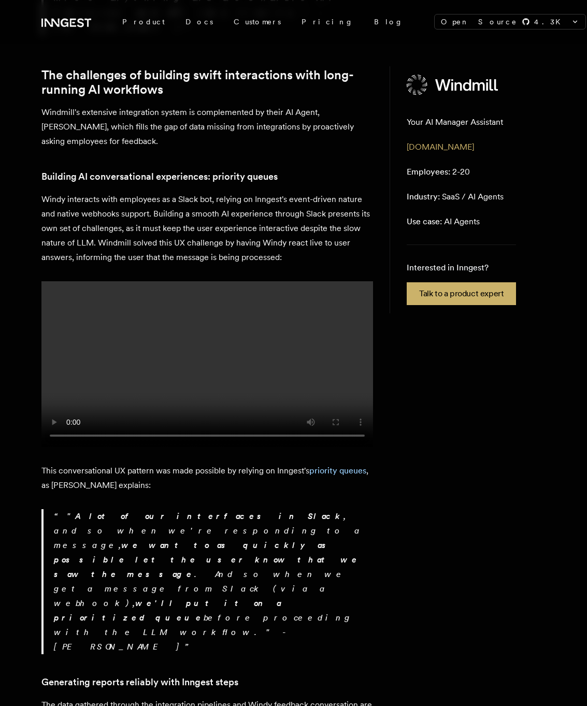
drag, startPoint x: 45, startPoint y: 336, endPoint x: 79, endPoint y: 520, distance: 188.0
drag, startPoint x: 79, startPoint y: 520, endPoint x: 58, endPoint y: 337, distance: 184.5
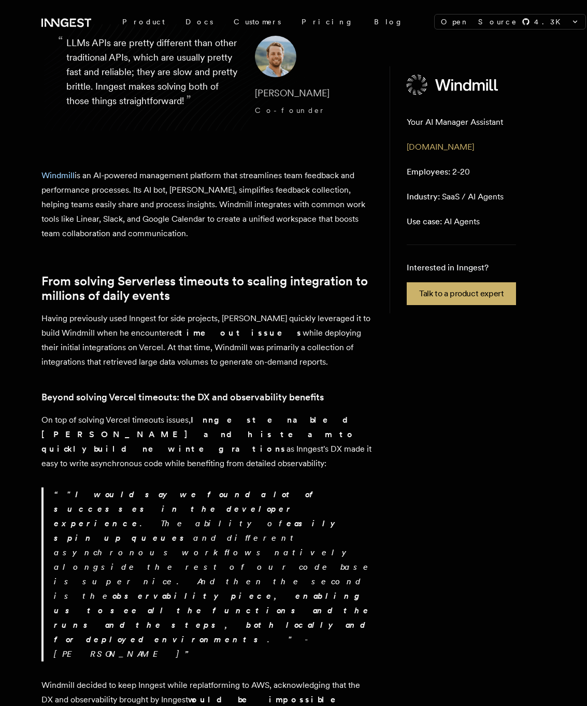
scroll to position [0, 0]
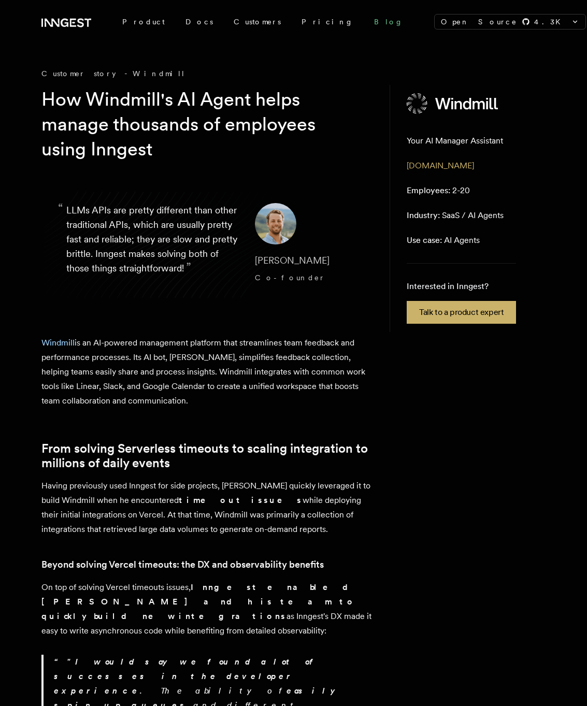
click at [364, 23] on link "Blog" at bounding box center [389, 21] width 50 height 19
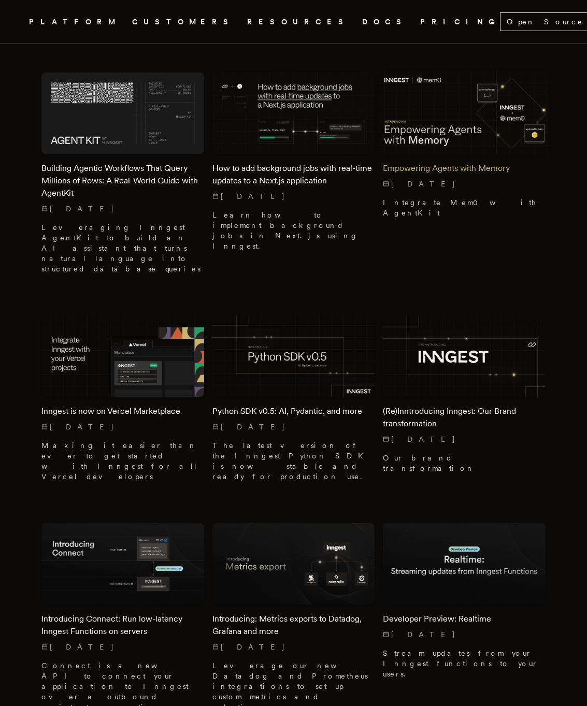
scroll to position [307, 0]
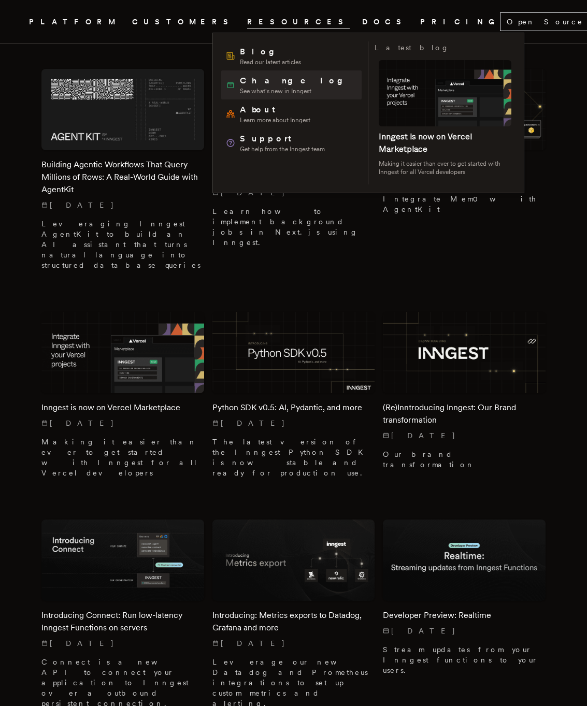
click at [259, 90] on span "See what's new in Inngest" at bounding box center [295, 91] width 110 height 8
